Goal: Task Accomplishment & Management: Manage account settings

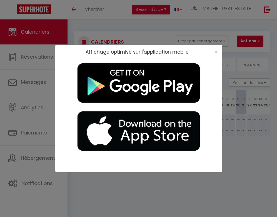
click at [218, 50] on div "×" at bounding box center [214, 52] width 14 height 6
click at [216, 52] on span "×" at bounding box center [216, 51] width 3 height 7
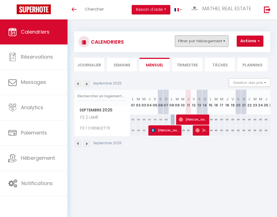
click at [217, 43] on button "Filtrer par hébergement" at bounding box center [201, 41] width 53 height 11
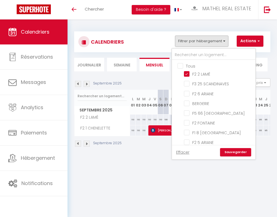
click at [187, 66] on input "Tous" at bounding box center [218, 66] width 83 height 6
checkbox input "true"
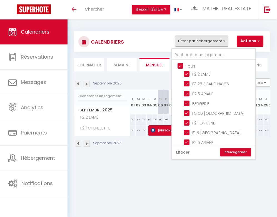
checkbox input "true"
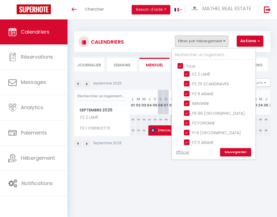
checkbox input "true"
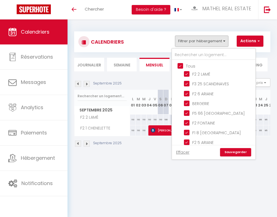
checkbox input "true"
click at [187, 67] on input "Tous" at bounding box center [218, 66] width 83 height 6
checkbox input "false"
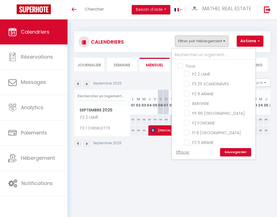
checkbox input "false"
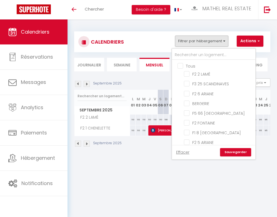
checkbox input "false"
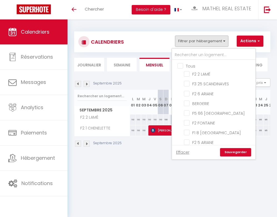
checkbox input "false"
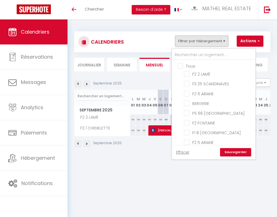
checkbox input "false"
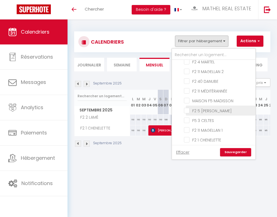
click at [206, 112] on li "F2 5 [PERSON_NAME]" at bounding box center [220, 110] width 69 height 10
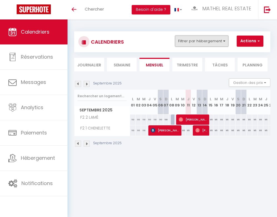
click at [187, 40] on button "Filtrer par hébergement" at bounding box center [201, 41] width 53 height 11
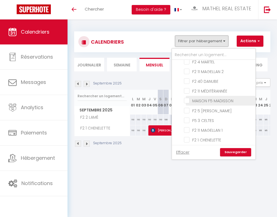
scroll to position [19, 0]
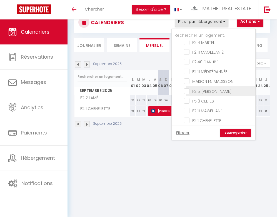
click at [203, 88] on input "F2 5 [PERSON_NAME]" at bounding box center [218, 91] width 69 height 6
checkbox input "true"
click at [234, 128] on div "Effacer Sauvegarder" at bounding box center [213, 132] width 83 height 14
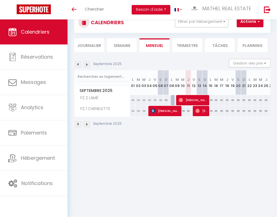
click at [199, 29] on div "CALENDRIERS Filtrer par hébergement Tous F2 2 LAMÉ F3 25 SCANDINAVES F2 6 [PERS…" at bounding box center [172, 22] width 196 height 21
click at [199, 23] on button "Filtrer par hébergement" at bounding box center [201, 21] width 53 height 11
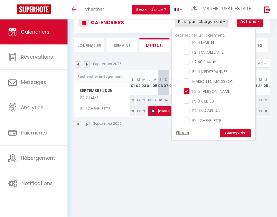
click at [234, 133] on link "Sauvegarder" at bounding box center [235, 133] width 31 height 8
